Goal: Information Seeking & Learning: Check status

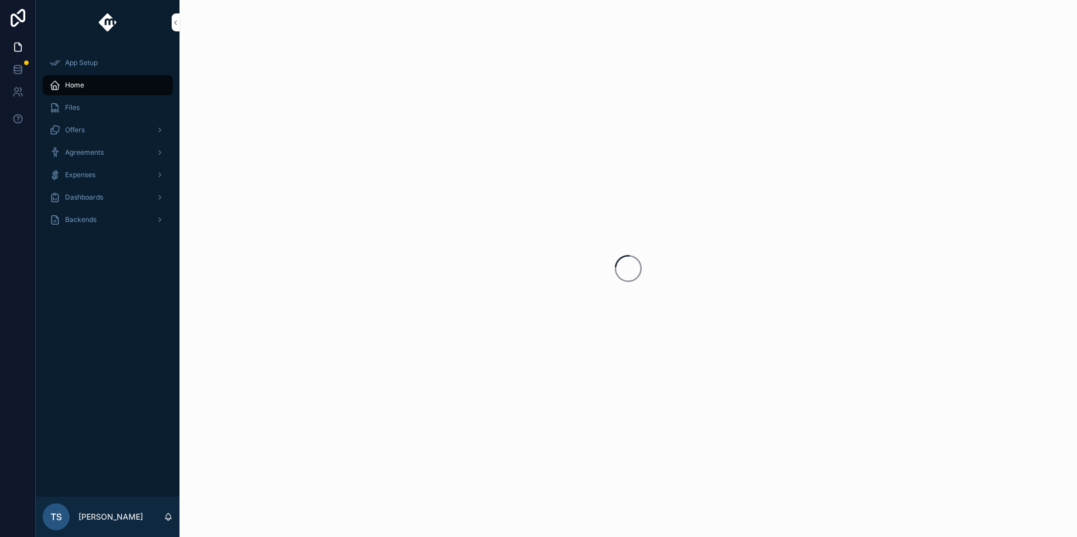
click at [152, 223] on div "scrollable content" at bounding box center [158, 220] width 15 height 18
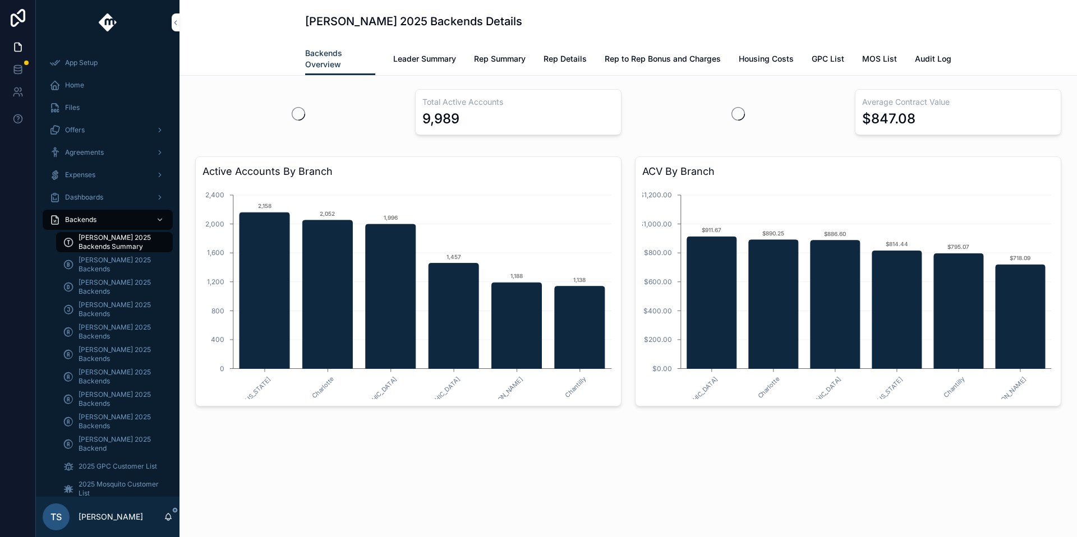
click at [518, 61] on span "Rep Summary" at bounding box center [500, 58] width 52 height 11
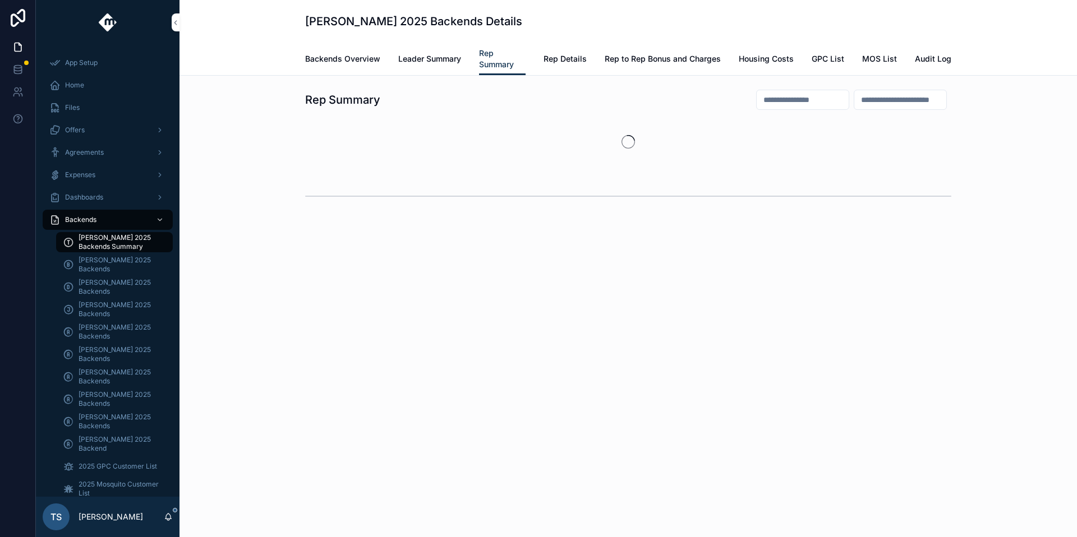
click at [773, 99] on input "scrollable content" at bounding box center [802, 100] width 92 height 16
type input "*"
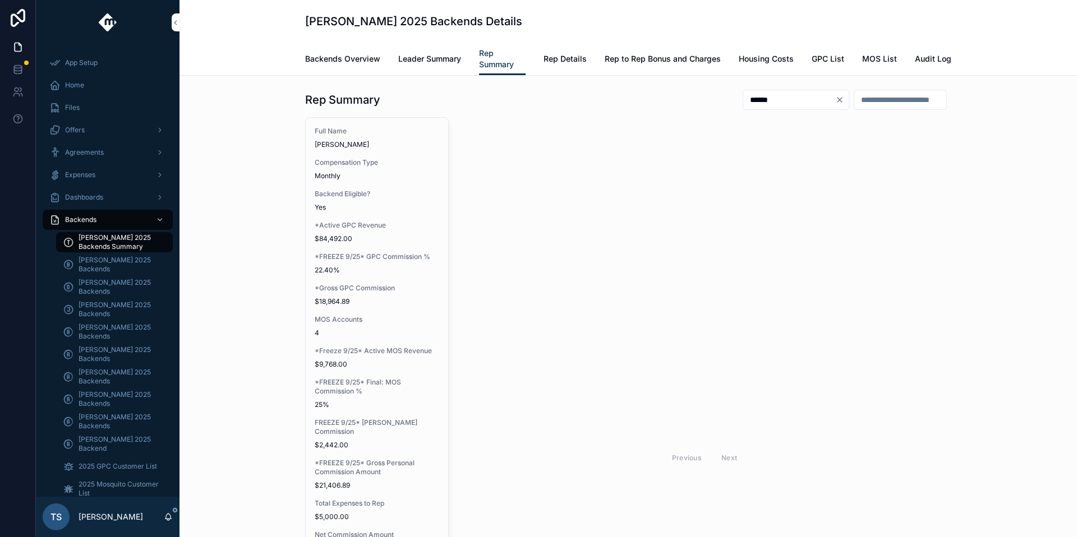
type input "******"
click at [397, 252] on span "*FREEZE 9/25* GPC Commission %" at bounding box center [377, 256] width 124 height 9
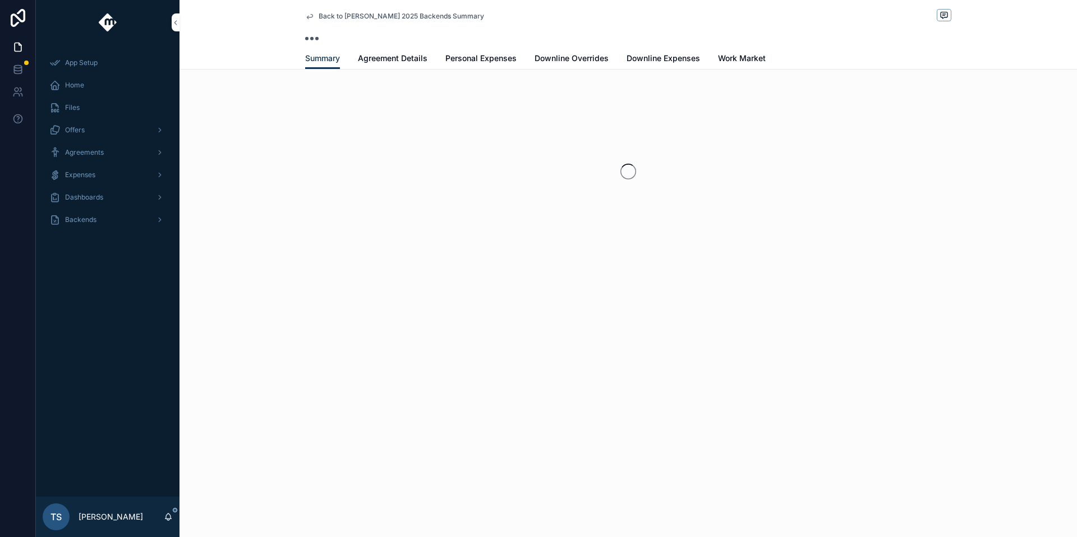
click at [457, 59] on span "Personal Expenses" at bounding box center [480, 58] width 71 height 11
